Goal: Task Accomplishment & Management: Manage account settings

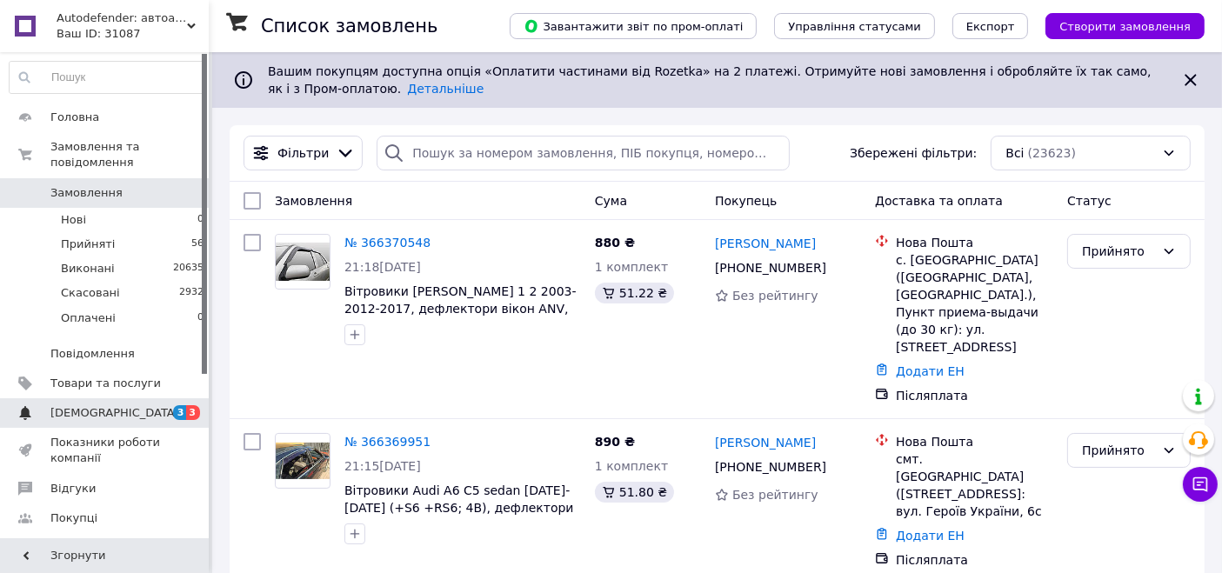
click at [174, 398] on link "[DEMOGRAPHIC_DATA] 3 3" at bounding box center [107, 413] width 214 height 30
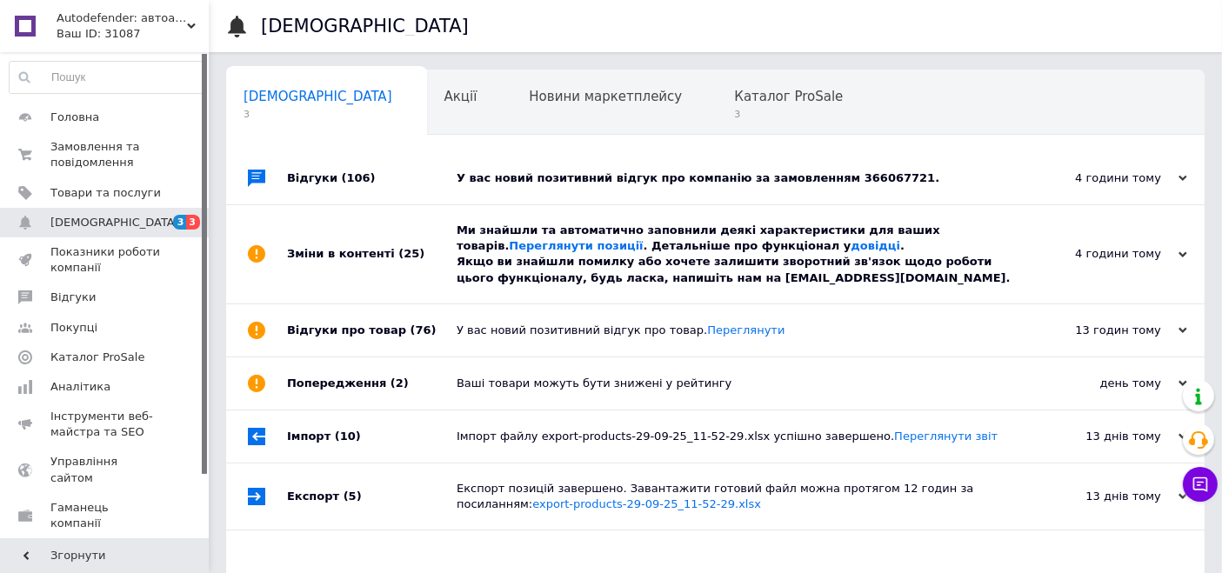
click at [539, 264] on div "Ми знайшли та автоматично заповнили деякі характеристики для ваших товарів. Пер…" at bounding box center [735, 255] width 557 height 64
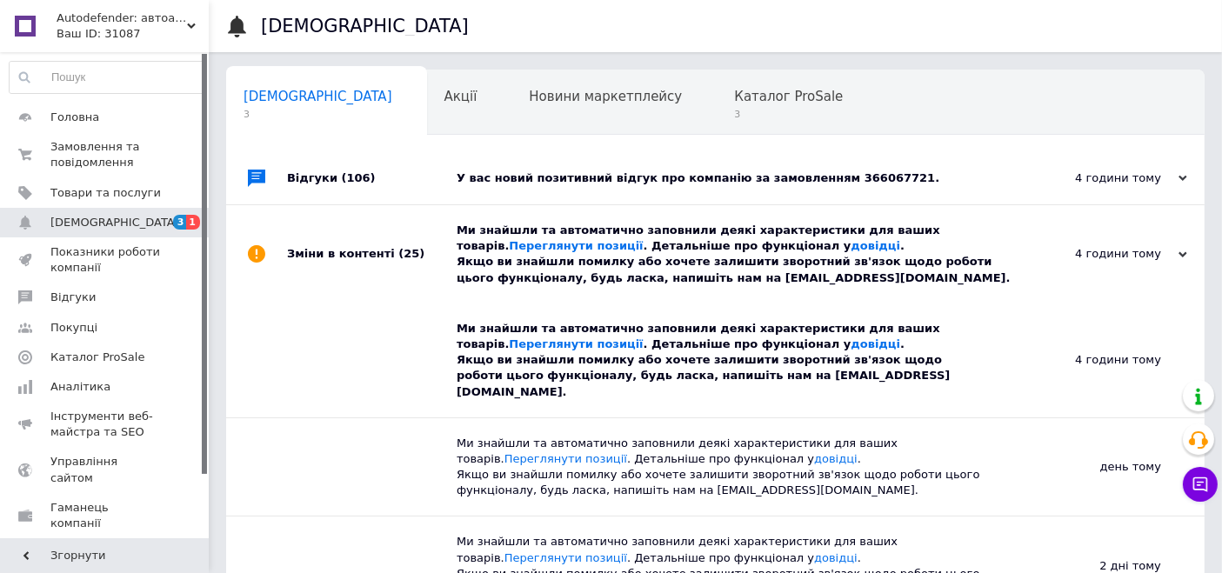
click at [571, 190] on div "У вас новий позитивний відгук про компанію за замовленням 366067721." at bounding box center [735, 178] width 557 height 52
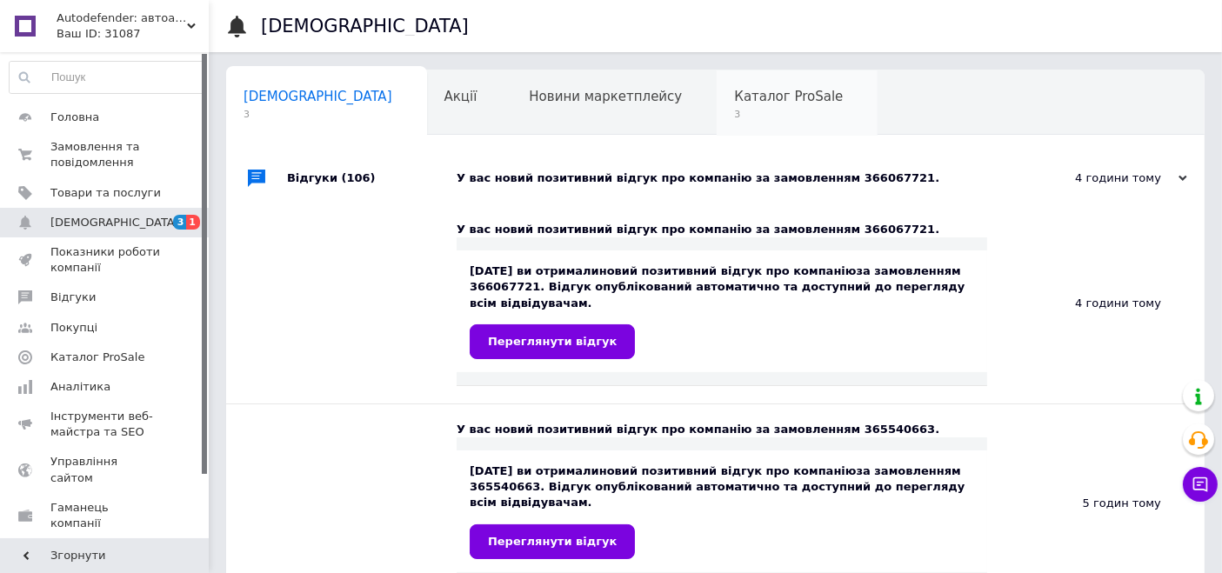
click at [717, 123] on div "Каталог ProSale 3" at bounding box center [797, 103] width 161 height 66
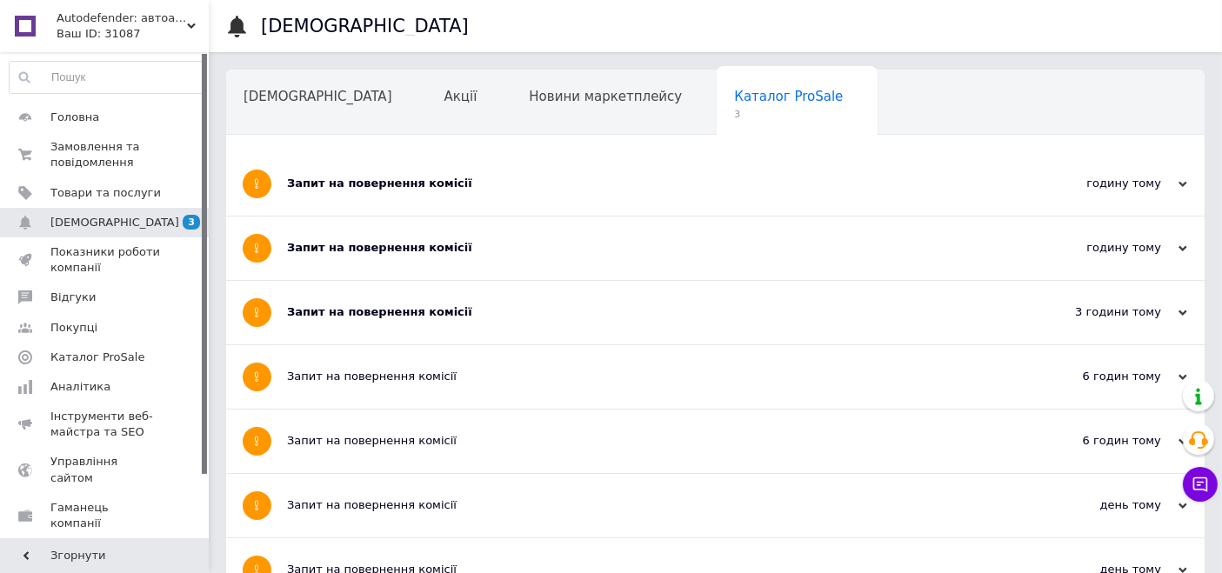
click at [536, 302] on div "Запит на повернення комісії" at bounding box center [650, 313] width 726 height 64
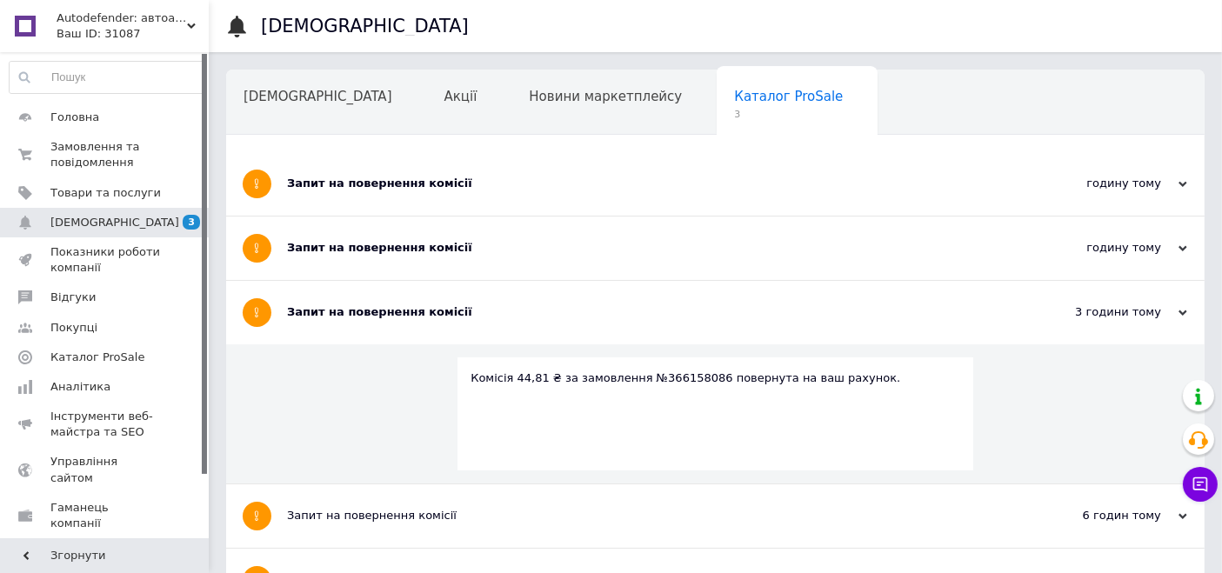
click at [538, 249] on div "Запит на повернення комісії" at bounding box center [650, 248] width 726 height 16
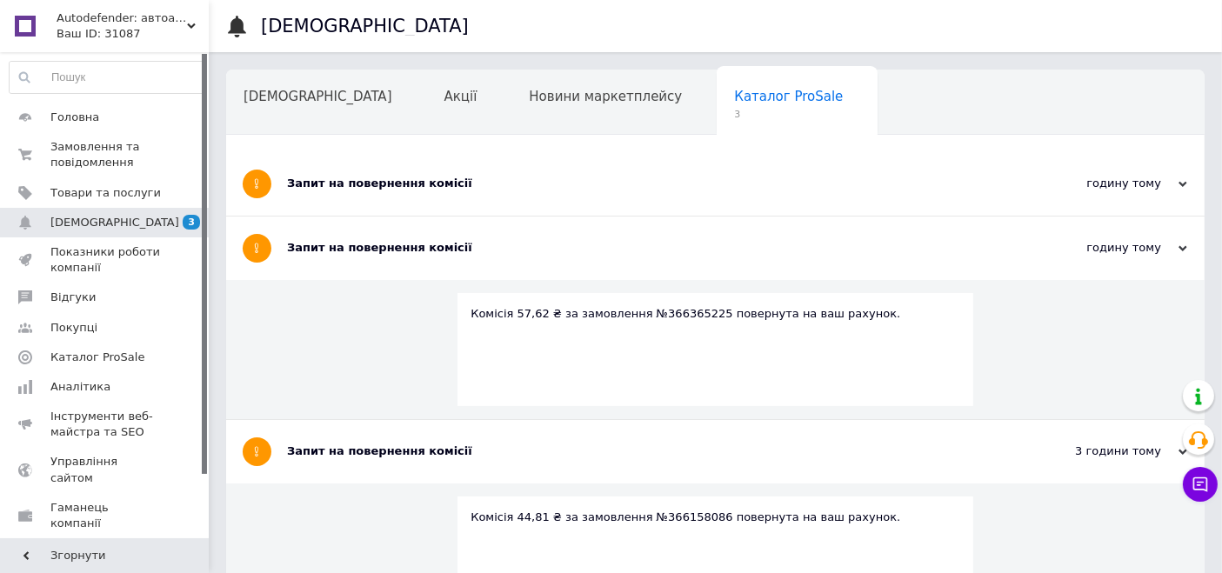
click at [532, 191] on div "Запит на повернення комісії" at bounding box center [650, 184] width 726 height 64
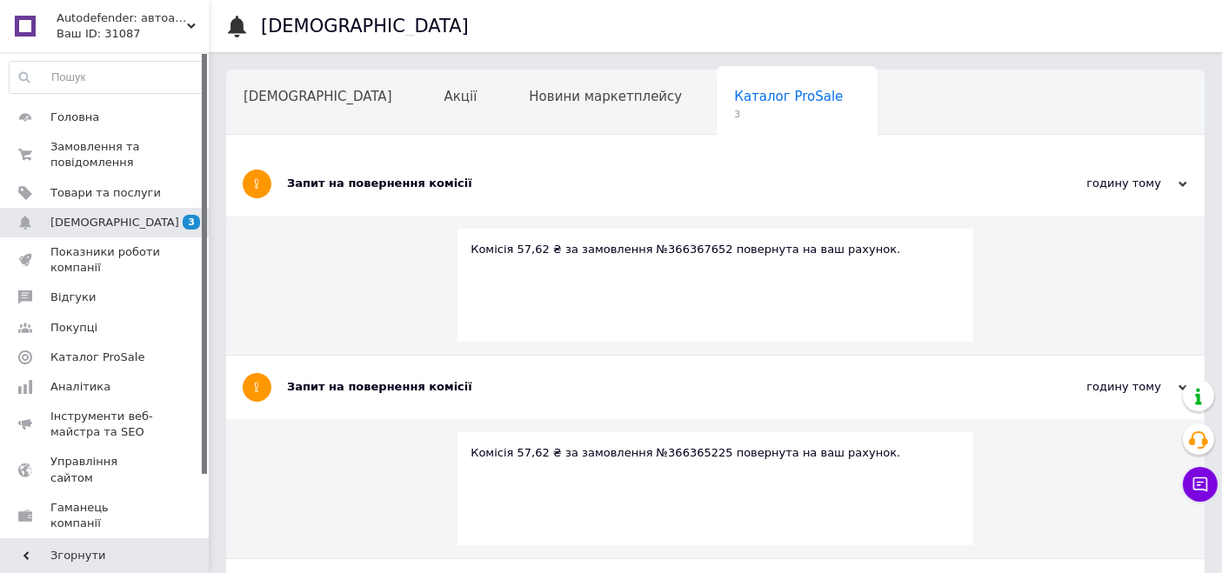
click at [664, 248] on div "Комісія 57,62 ₴ за замовлення №366367652 повернута на ваш рахунок." at bounding box center [716, 250] width 490 height 16
copy div "366367652"
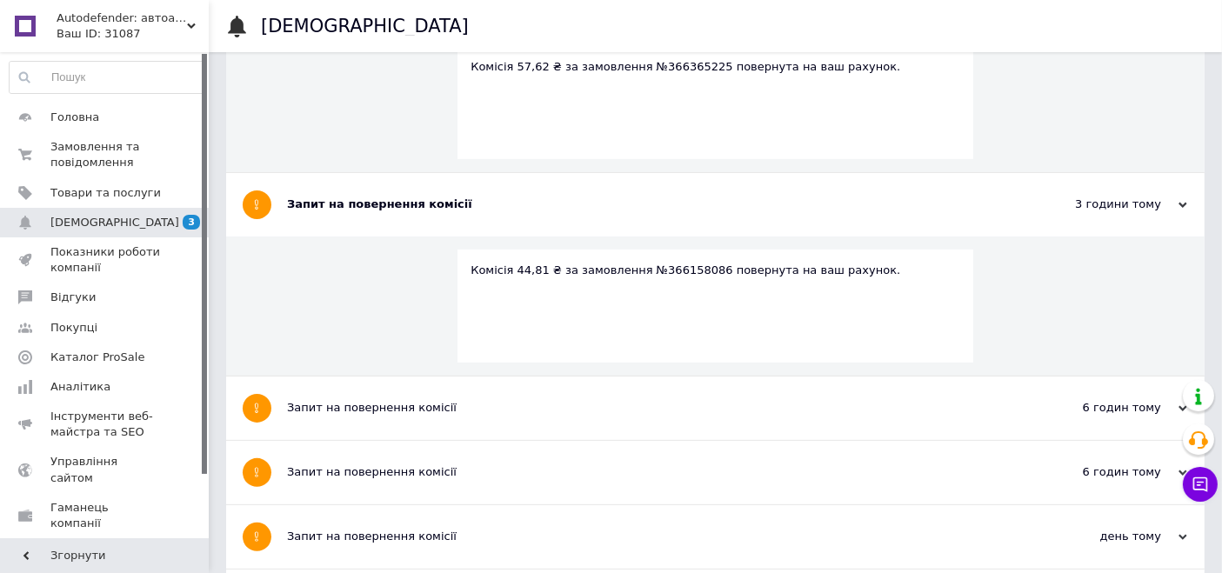
click at [659, 267] on div "Комісія 44,81 ₴ за замовлення №366158086 повернута на ваш рахунок." at bounding box center [716, 271] width 490 height 16
copy div "366158086"
